Goal: Task Accomplishment & Management: Manage account settings

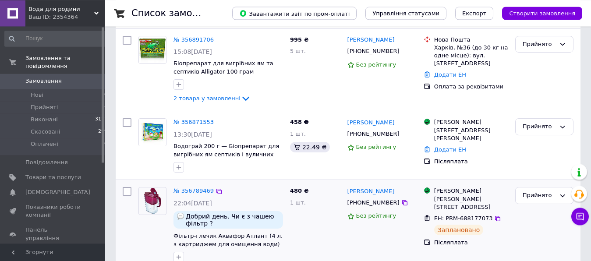
scroll to position [45, 0]
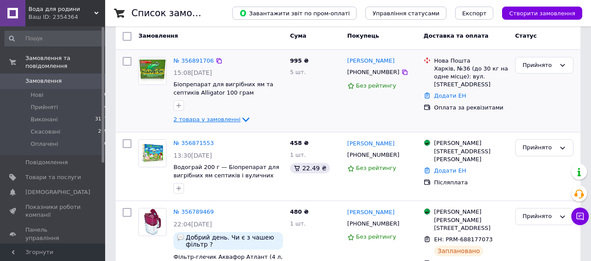
click at [221, 119] on span "2 товара у замовленні" at bounding box center [206, 119] width 67 height 7
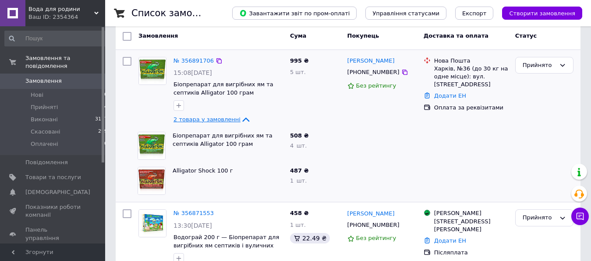
click at [208, 120] on span "2 товара у замовленні" at bounding box center [206, 119] width 67 height 7
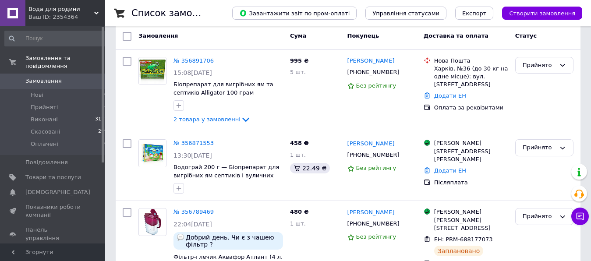
click at [62, 10] on span "Вода для родини" at bounding box center [61, 9] width 66 height 8
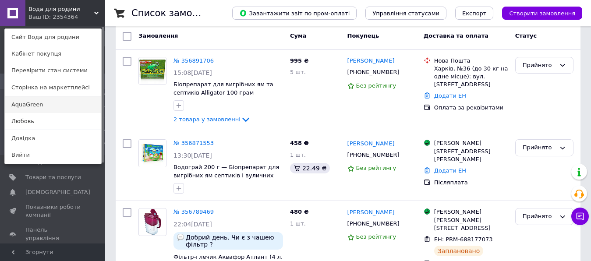
click at [36, 104] on link "AquaGreen" at bounding box center [53, 104] width 96 height 17
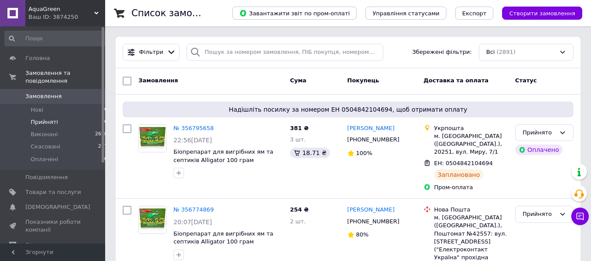
click at [50, 118] on span "Прийняті" at bounding box center [44, 122] width 27 height 8
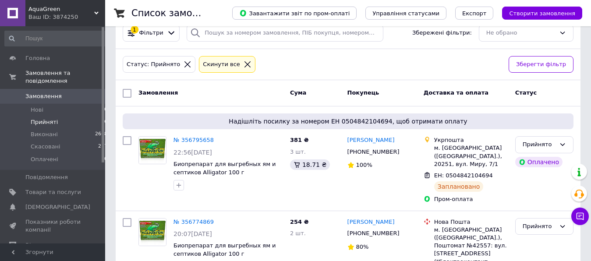
scroll to position [11, 0]
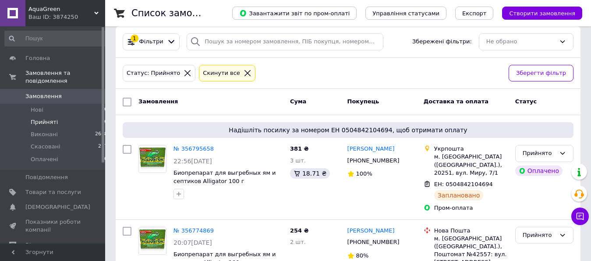
click at [57, 11] on span "AquaGreen" at bounding box center [61, 9] width 66 height 8
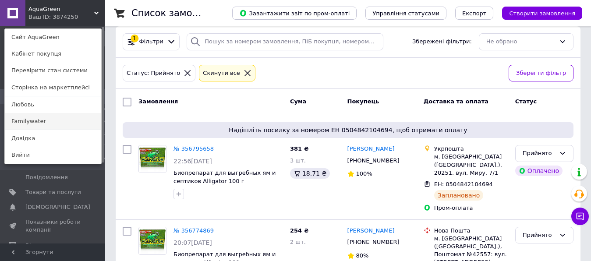
click at [41, 122] on link "Familywater" at bounding box center [53, 121] width 96 height 17
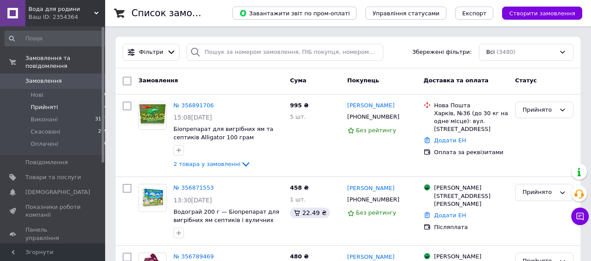
click at [44, 103] on span "Прийняті" at bounding box center [44, 107] width 27 height 8
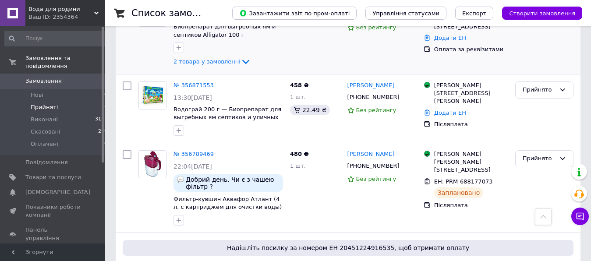
scroll to position [89, 0]
